Goal: Check status: Check status

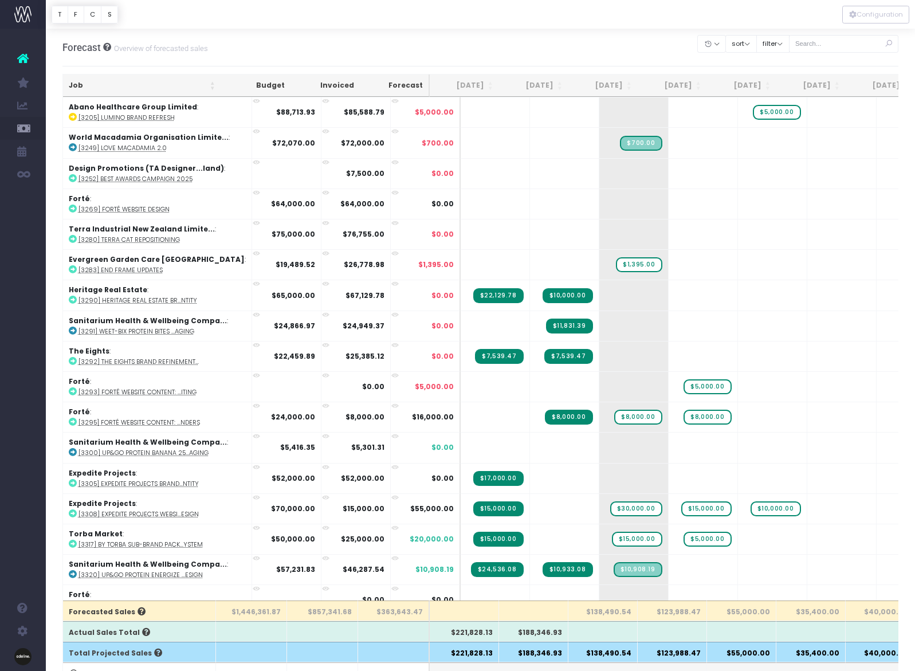
click at [74, 84] on th "Job" at bounding box center [142, 85] width 158 height 22
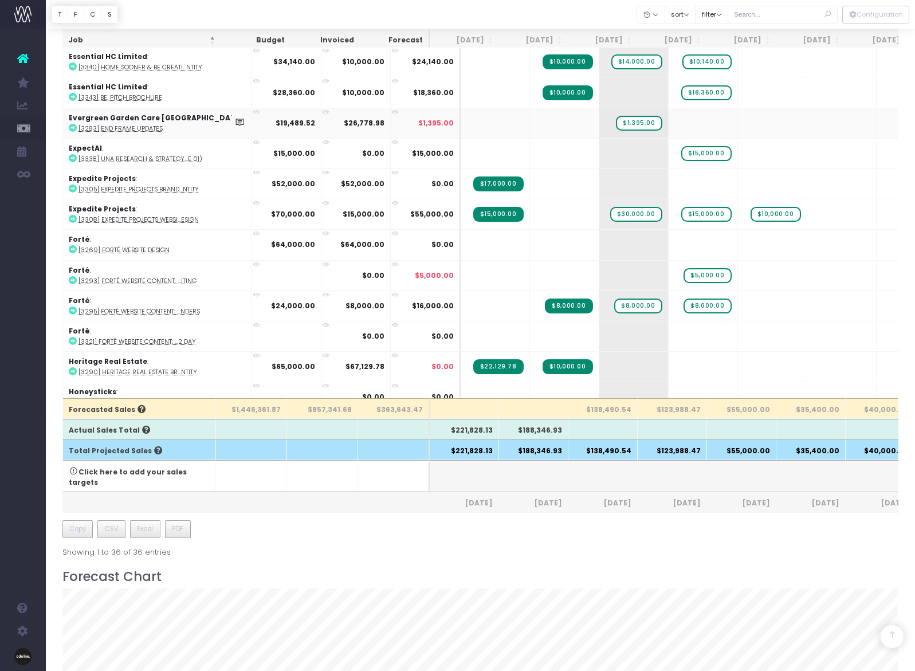
click at [76, 127] on icon at bounding box center [73, 128] width 8 height 8
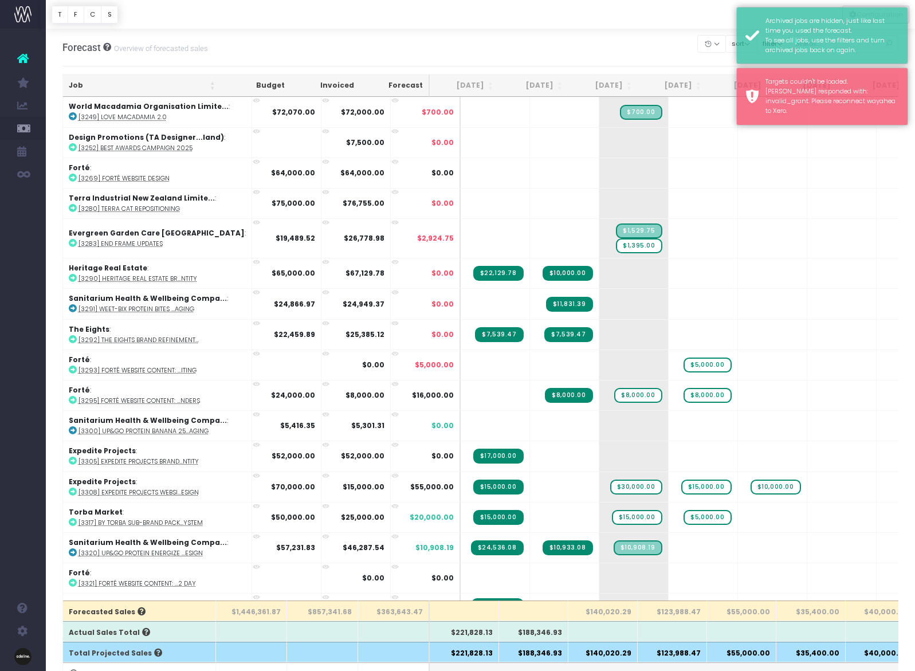
scroll to position [34, 0]
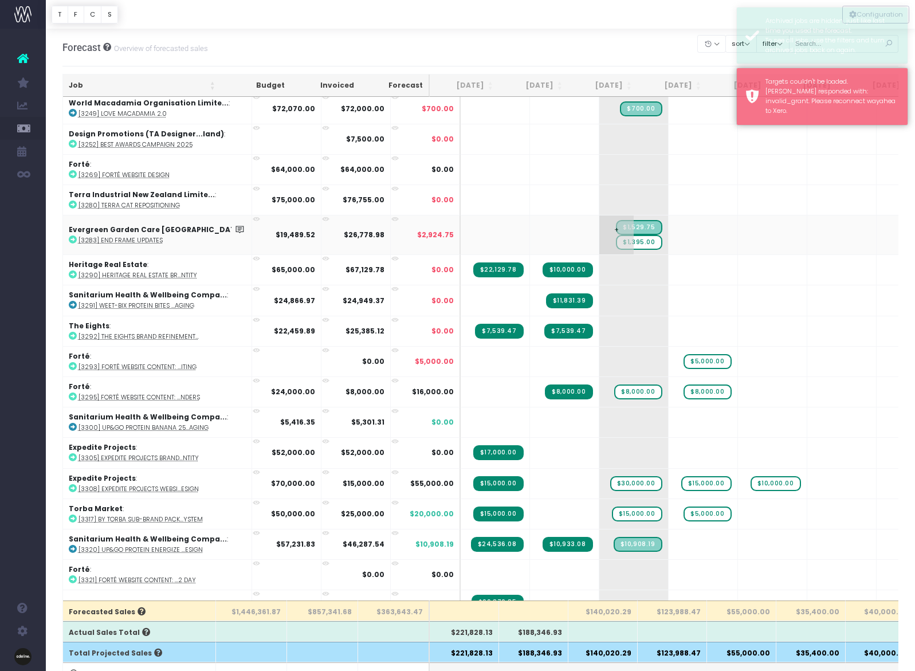
click at [616, 242] on span "$1,395.00" at bounding box center [639, 242] width 46 height 15
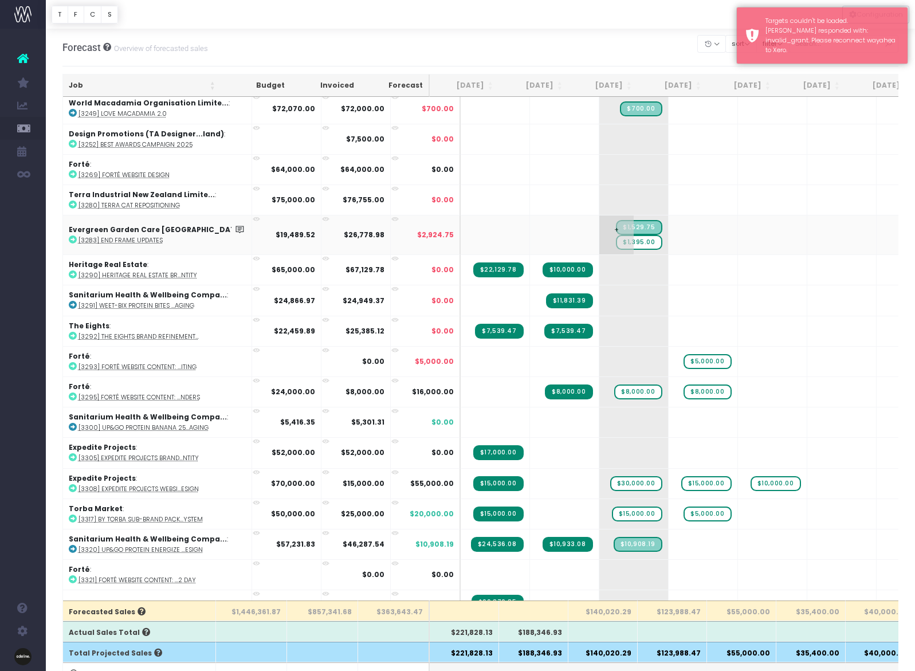
click at [616, 242] on span "$1,395.00" at bounding box center [639, 242] width 46 height 15
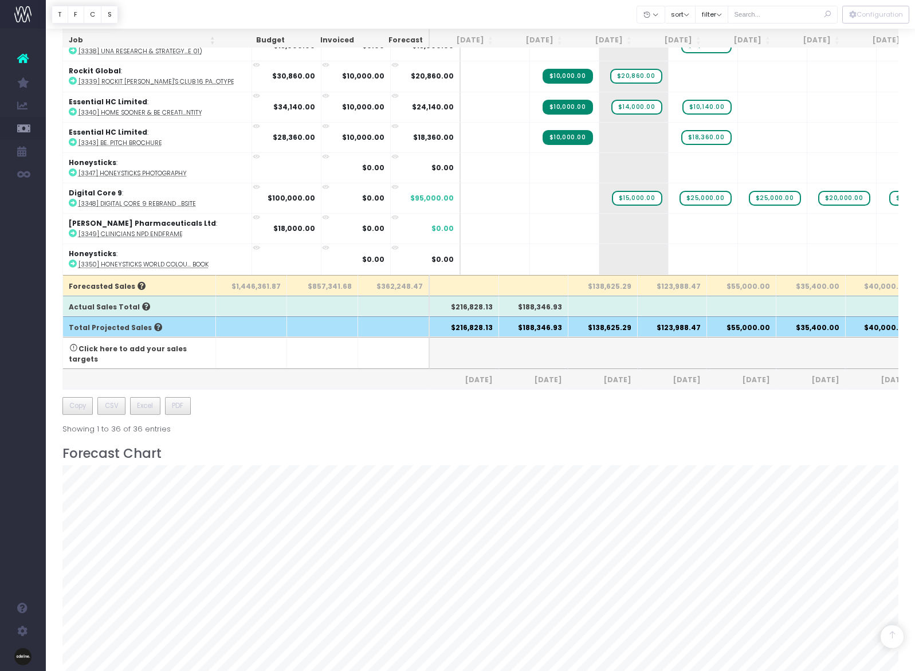
scroll to position [327, 0]
